Goal: Check status: Check status

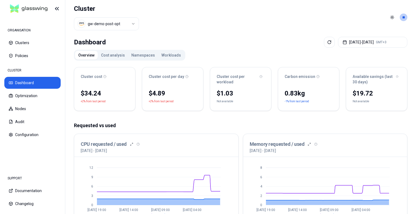
click at [138, 55] on button "Namespaces" at bounding box center [143, 55] width 30 height 9
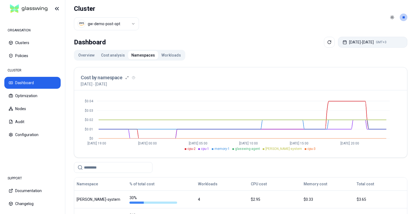
click at [378, 41] on button "[DATE] - [DATE] GMT+3" at bounding box center [372, 42] width 69 height 11
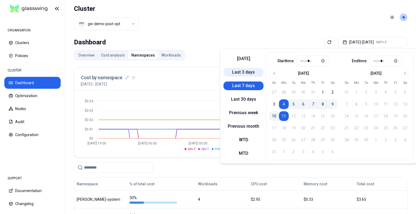
click at [245, 73] on button "Last 3 days" at bounding box center [243, 72] width 40 height 9
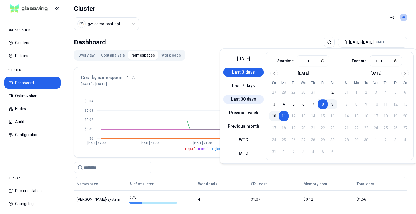
click at [244, 99] on button "Last 30 days" at bounding box center [243, 99] width 40 height 9
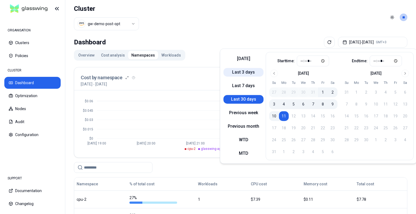
click at [245, 73] on button "Last 3 days" at bounding box center [243, 72] width 40 height 9
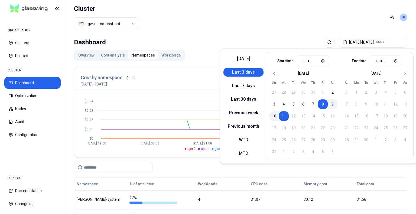
click at [233, 28] on header "Cluster gw-demo-post-opt Toggle theme **" at bounding box center [240, 17] width 351 height 35
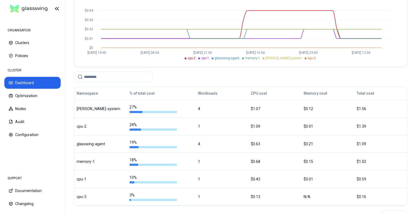
scroll to position [83, 0]
